Goal: Task Accomplishment & Management: Use online tool/utility

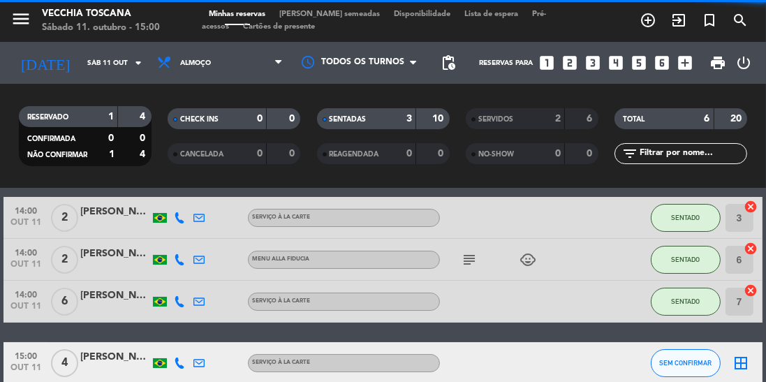
scroll to position [60, 0]
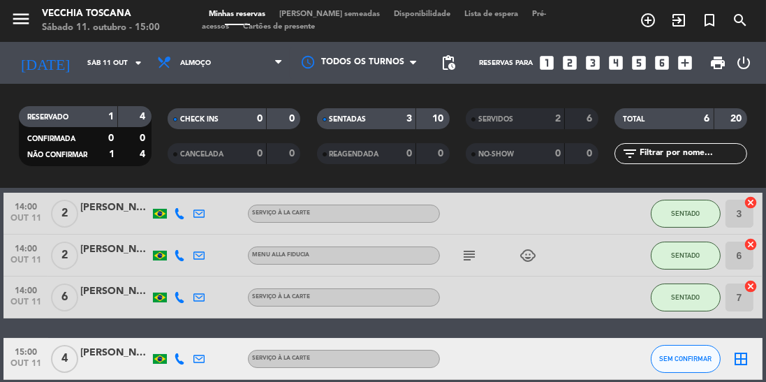
click at [133, 68] on icon "arrow_drop_down" at bounding box center [138, 62] width 17 height 17
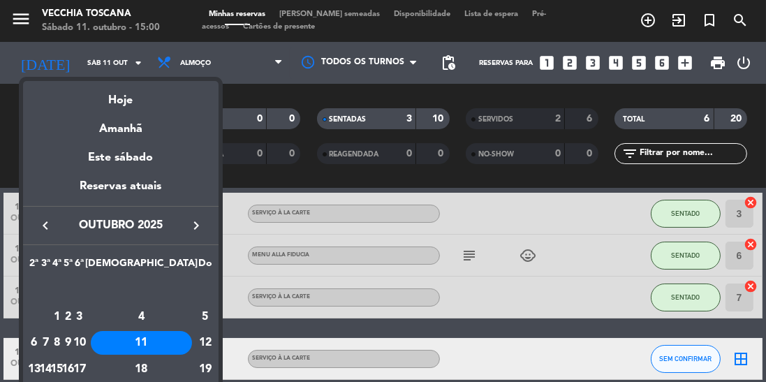
click at [198, 342] on div "12" at bounding box center [205, 343] width 14 height 24
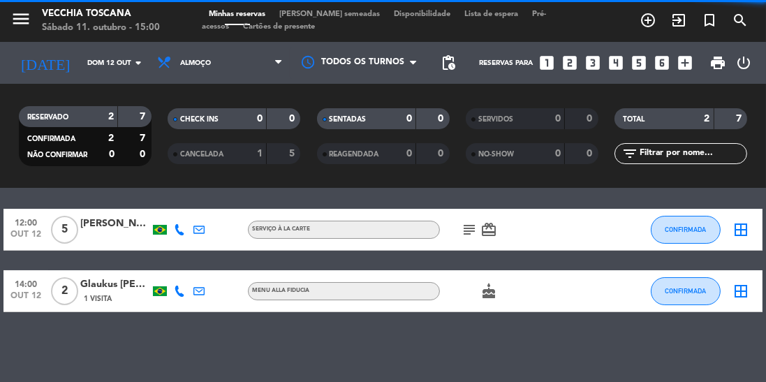
scroll to position [0, 0]
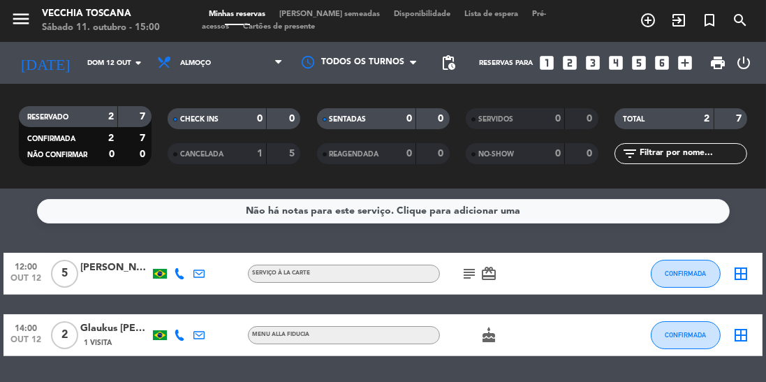
click at [137, 72] on input "Dom 12 out" at bounding box center [131, 63] width 103 height 22
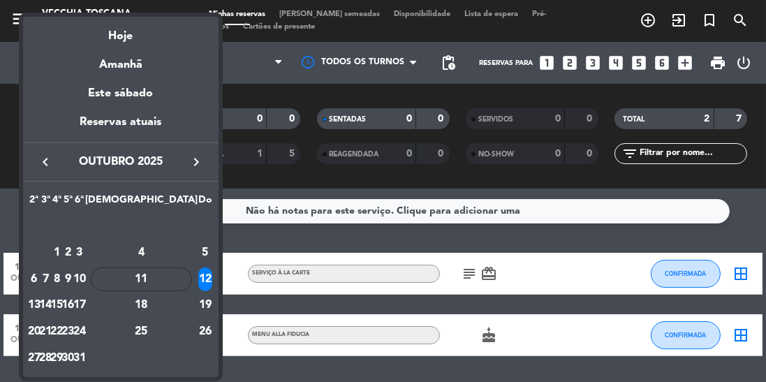
click at [37, 303] on div "13" at bounding box center [34, 305] width 10 height 24
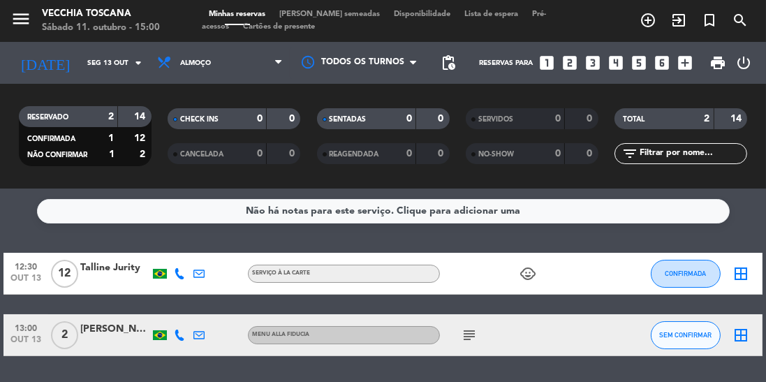
click at [135, 61] on icon "arrow_drop_down" at bounding box center [138, 62] width 17 height 17
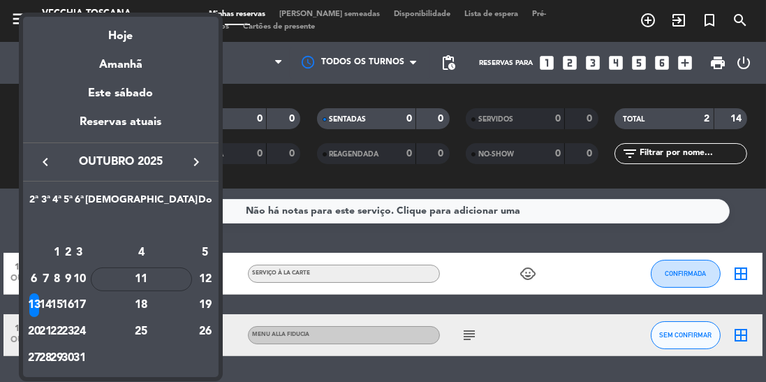
click at [51, 302] on div "14" at bounding box center [45, 305] width 10 height 24
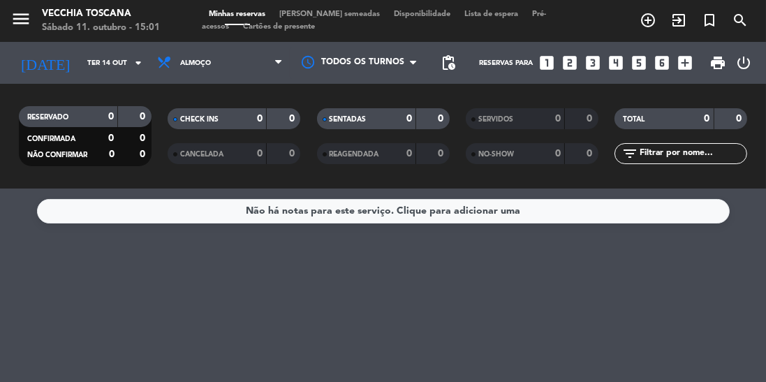
click at [135, 64] on icon "arrow_drop_down" at bounding box center [138, 62] width 17 height 17
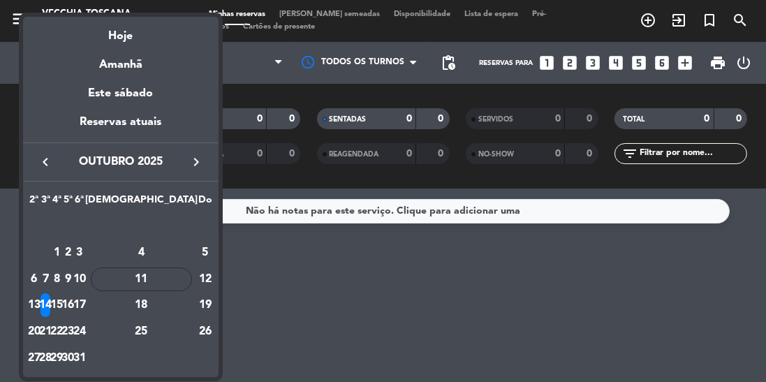
click at [179, 283] on div "11" at bounding box center [141, 279] width 101 height 24
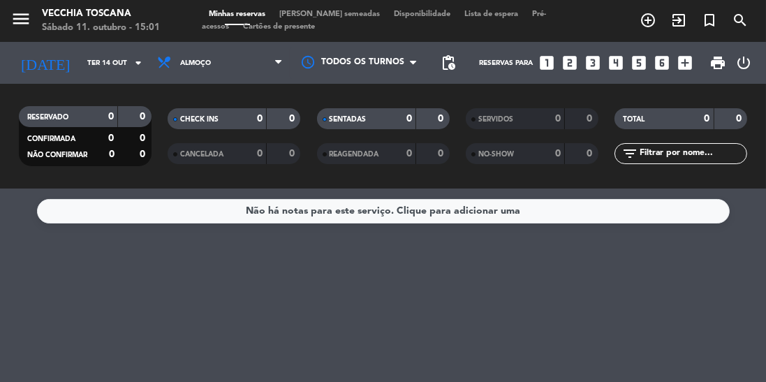
type input "Sáb 11 out"
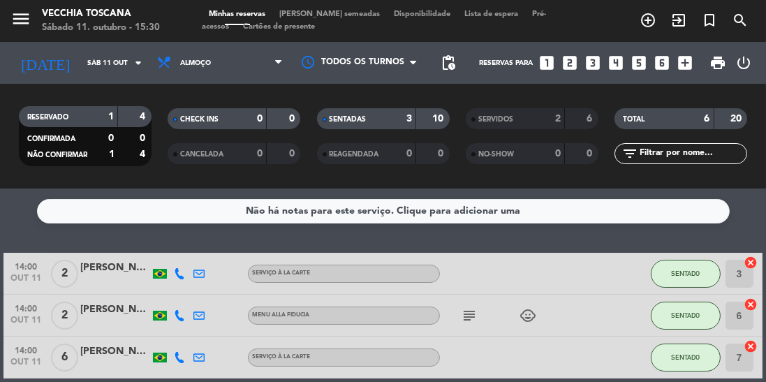
click at [751, 359] on input "7" at bounding box center [739, 358] width 28 height 28
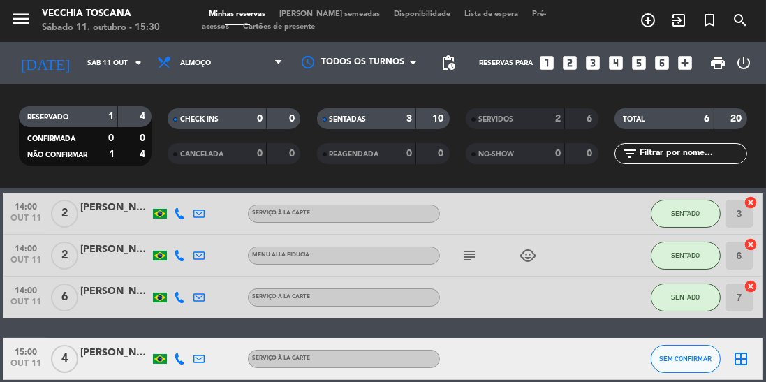
click at [469, 256] on icon "subject" at bounding box center [469, 255] width 17 height 17
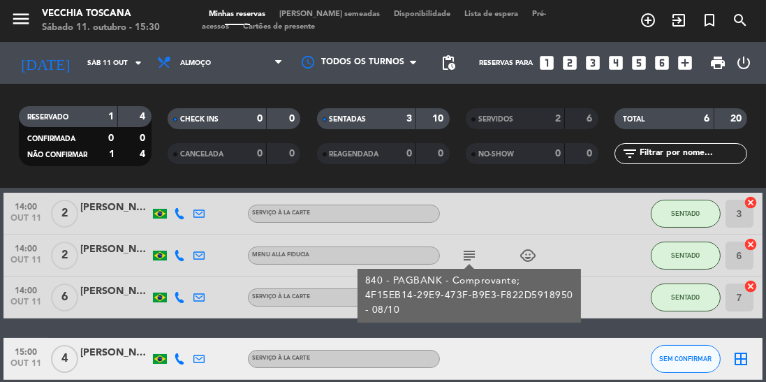
click at [117, 69] on input "Sáb 11 out" at bounding box center [131, 63] width 103 height 22
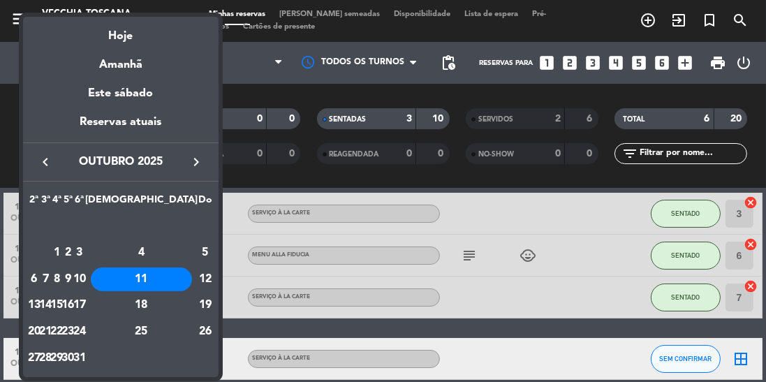
click at [136, 58] on div "Amanhã" at bounding box center [121, 59] width 196 height 29
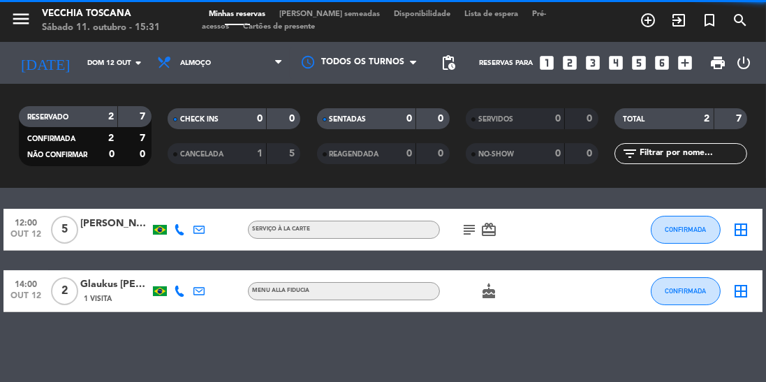
scroll to position [0, 0]
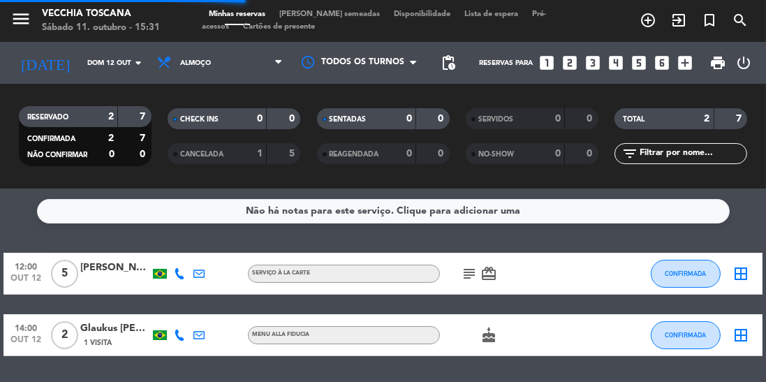
click at [464, 278] on icon "subject" at bounding box center [469, 273] width 17 height 17
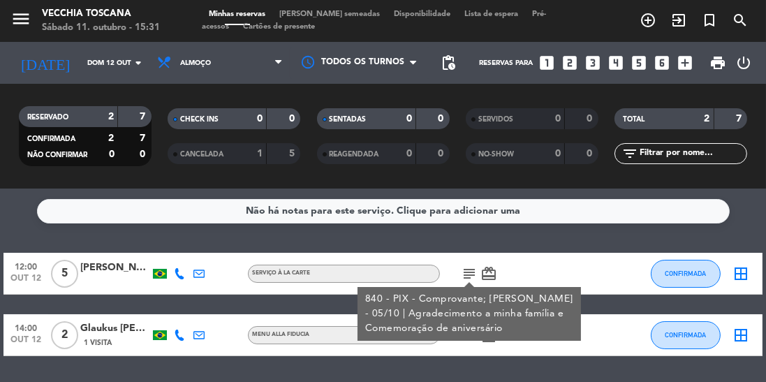
click at [464, 279] on icon "subject" at bounding box center [469, 273] width 17 height 17
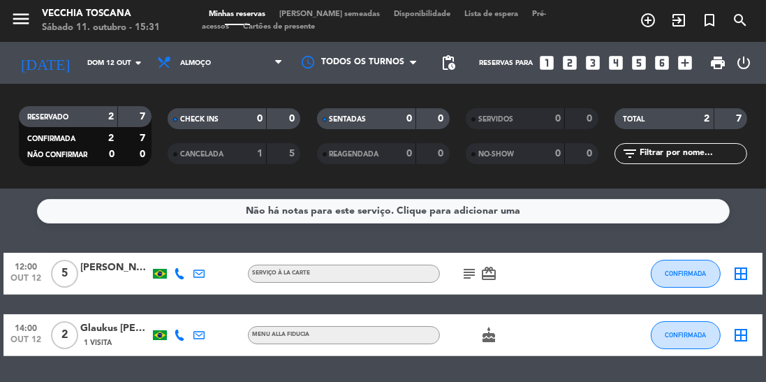
click at [132, 61] on icon "arrow_drop_down" at bounding box center [138, 62] width 17 height 17
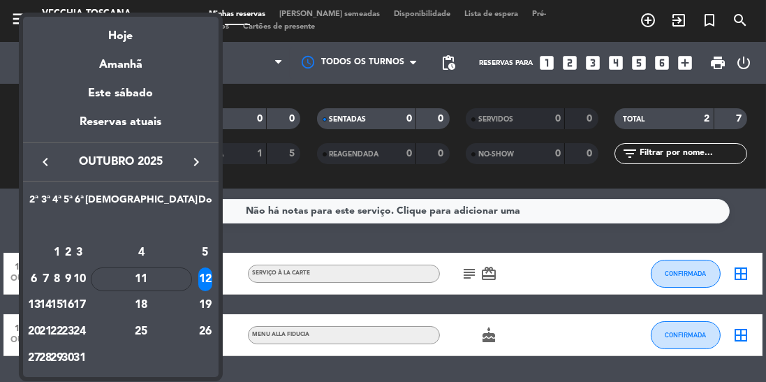
click at [109, 32] on div "Hoje" at bounding box center [121, 31] width 196 height 29
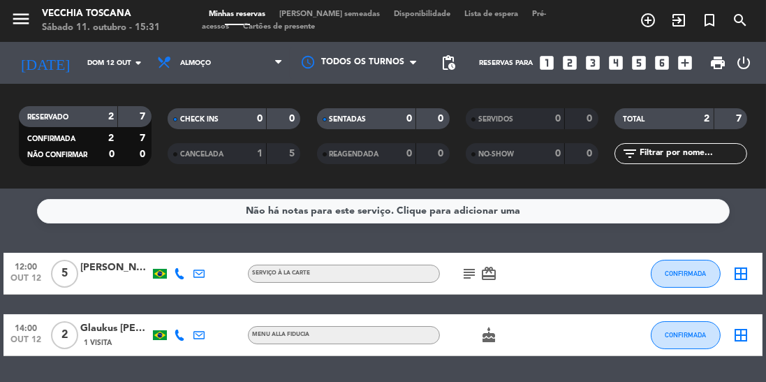
type input "Sáb 11 out"
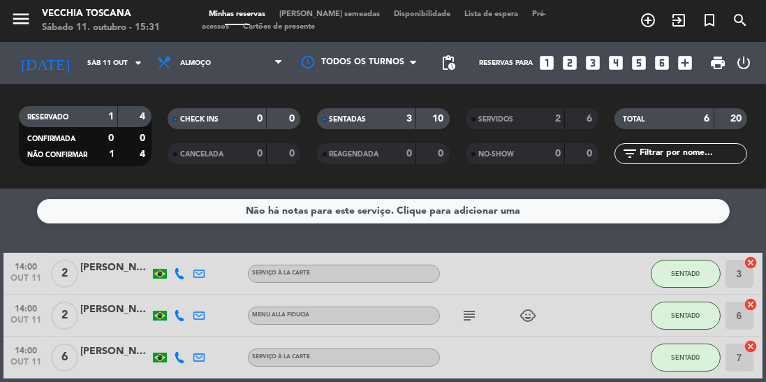
scroll to position [60, 0]
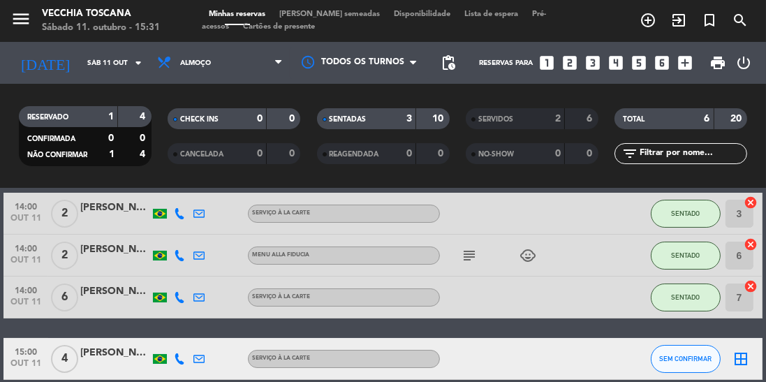
click at [683, 25] on icon "exit_to_app" at bounding box center [678, 20] width 17 height 17
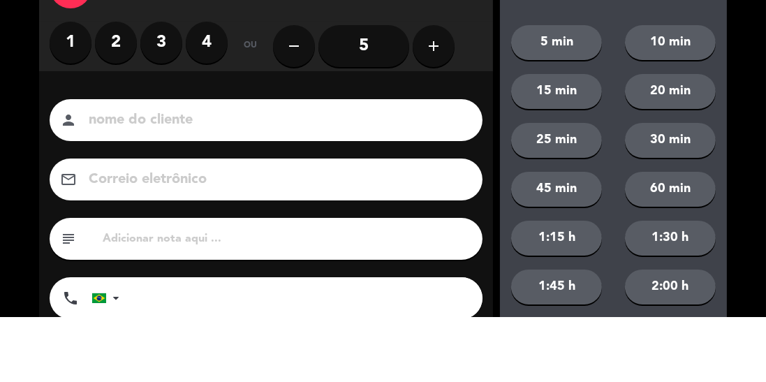
click at [108, 100] on label "2" at bounding box center [116, 108] width 42 height 42
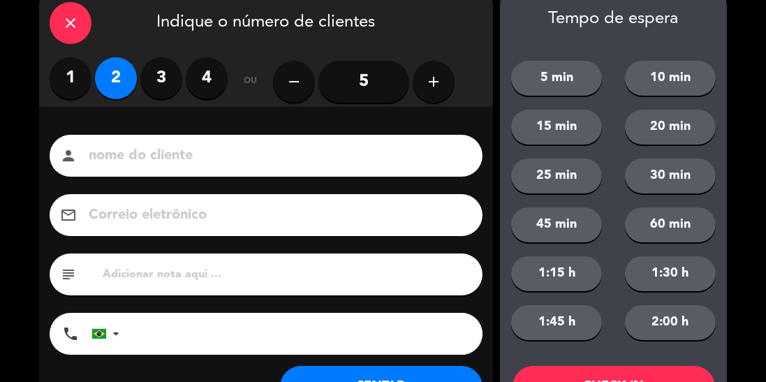
scroll to position [49, 0]
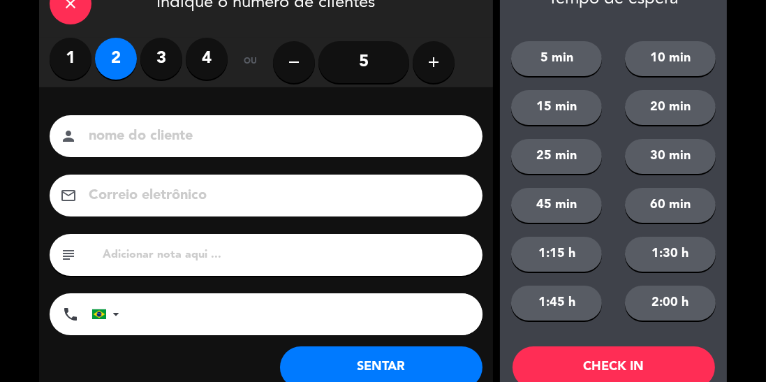
click at [258, 133] on input at bounding box center [275, 136] width 377 height 24
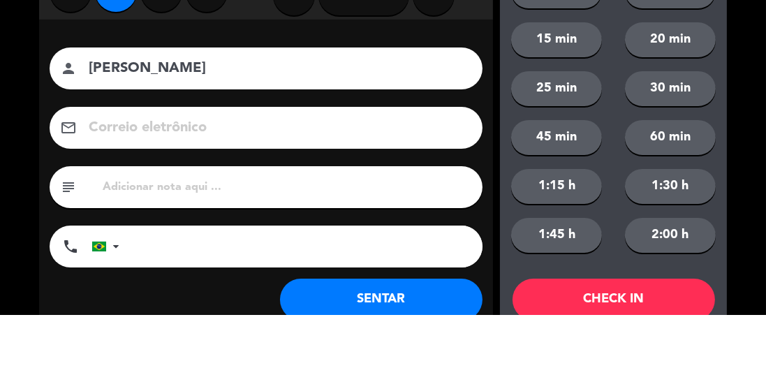
scroll to position [89, 0]
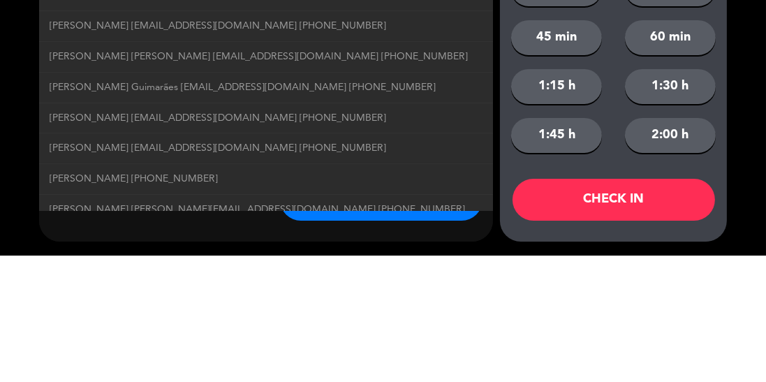
type input "[PERSON_NAME]"
click at [20, 182] on div "close Indique o número de clientes 1 2 3 4 ou remove 5 add nome do cliente pers…" at bounding box center [383, 147] width 766 height 472
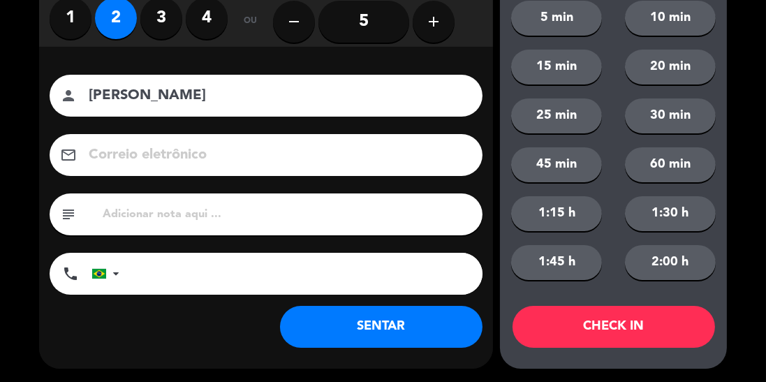
click at [157, 272] on input "tel" at bounding box center [307, 274] width 349 height 42
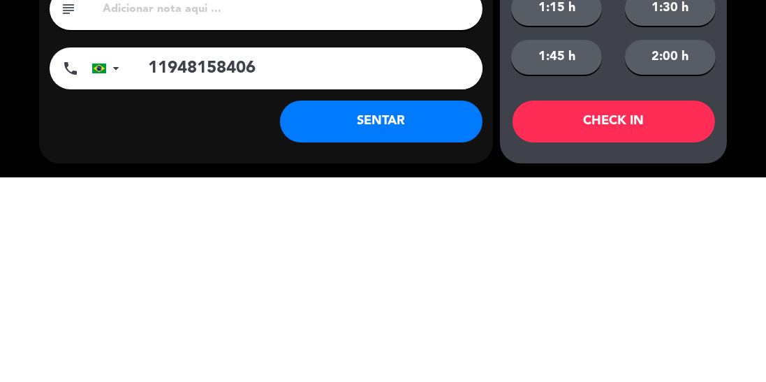
type input "11948158406"
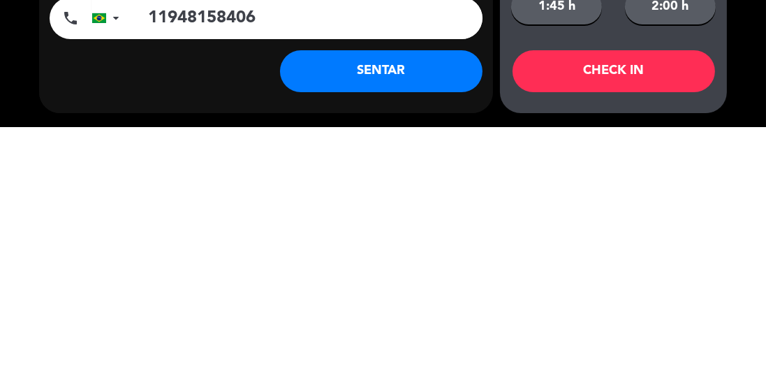
click at [436, 326] on button "SENTAR" at bounding box center [381, 327] width 202 height 42
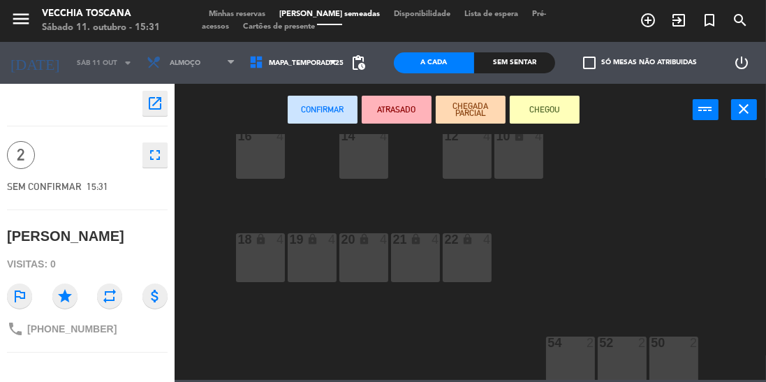
scroll to position [187, 0]
click at [258, 258] on div "18 lock 4" at bounding box center [260, 254] width 49 height 49
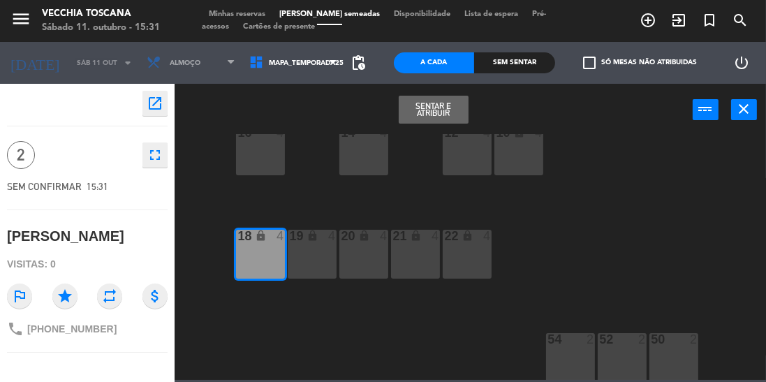
click at [450, 110] on button "Sentar e Atribuir" at bounding box center [434, 110] width 70 height 28
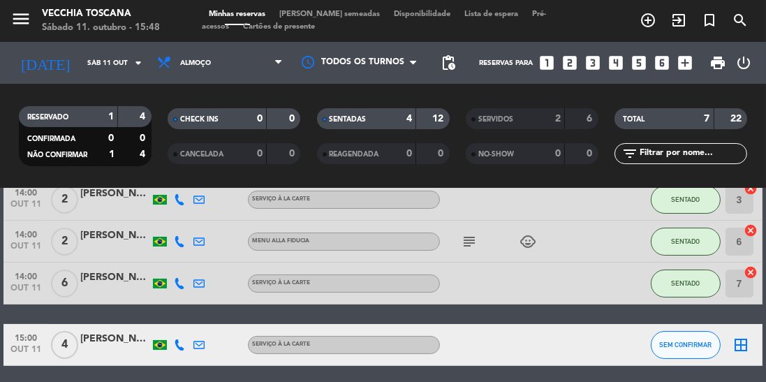
scroll to position [121, 0]
